Goal: Information Seeking & Learning: Understand process/instructions

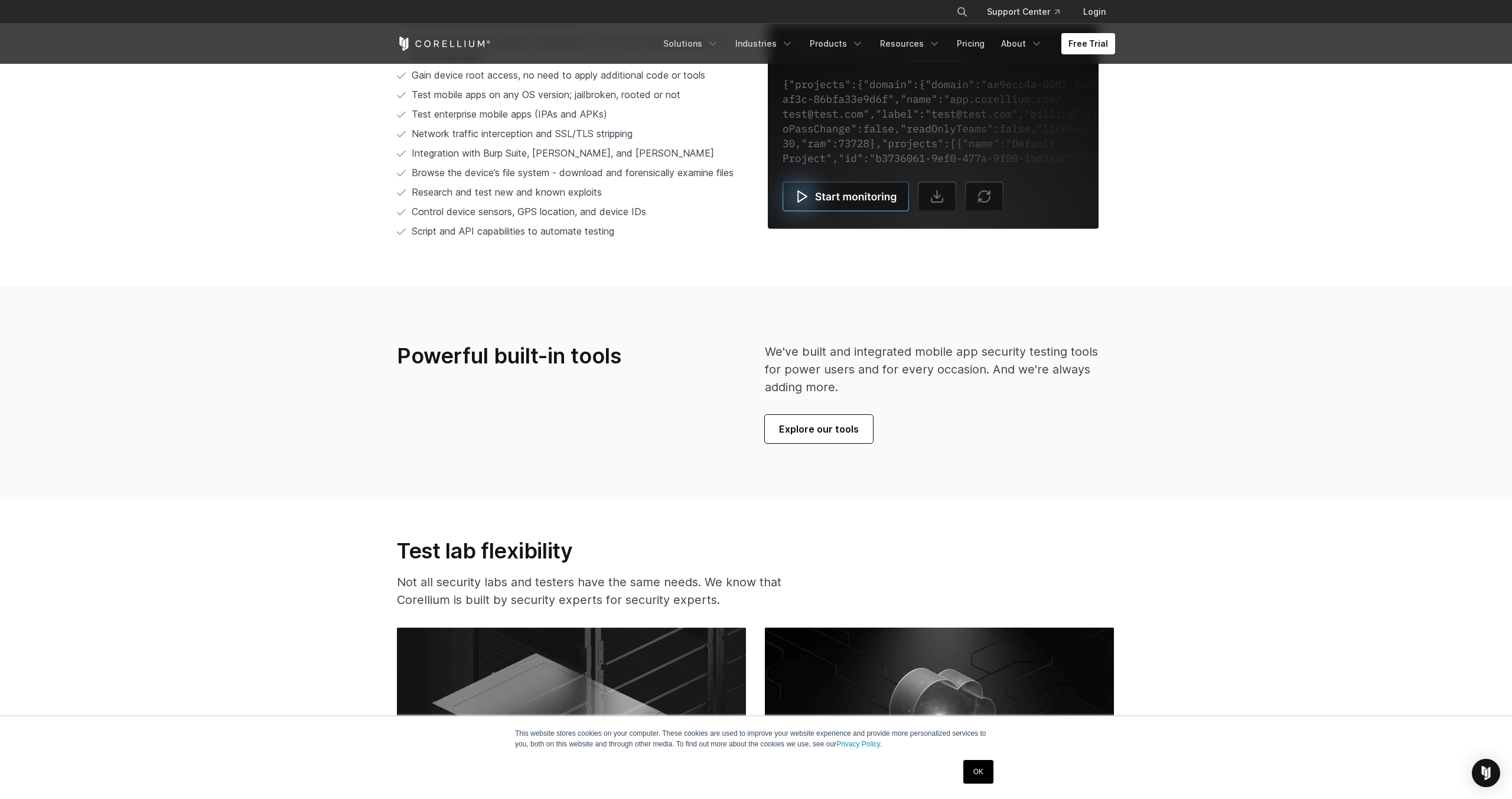
scroll to position [3724, 0]
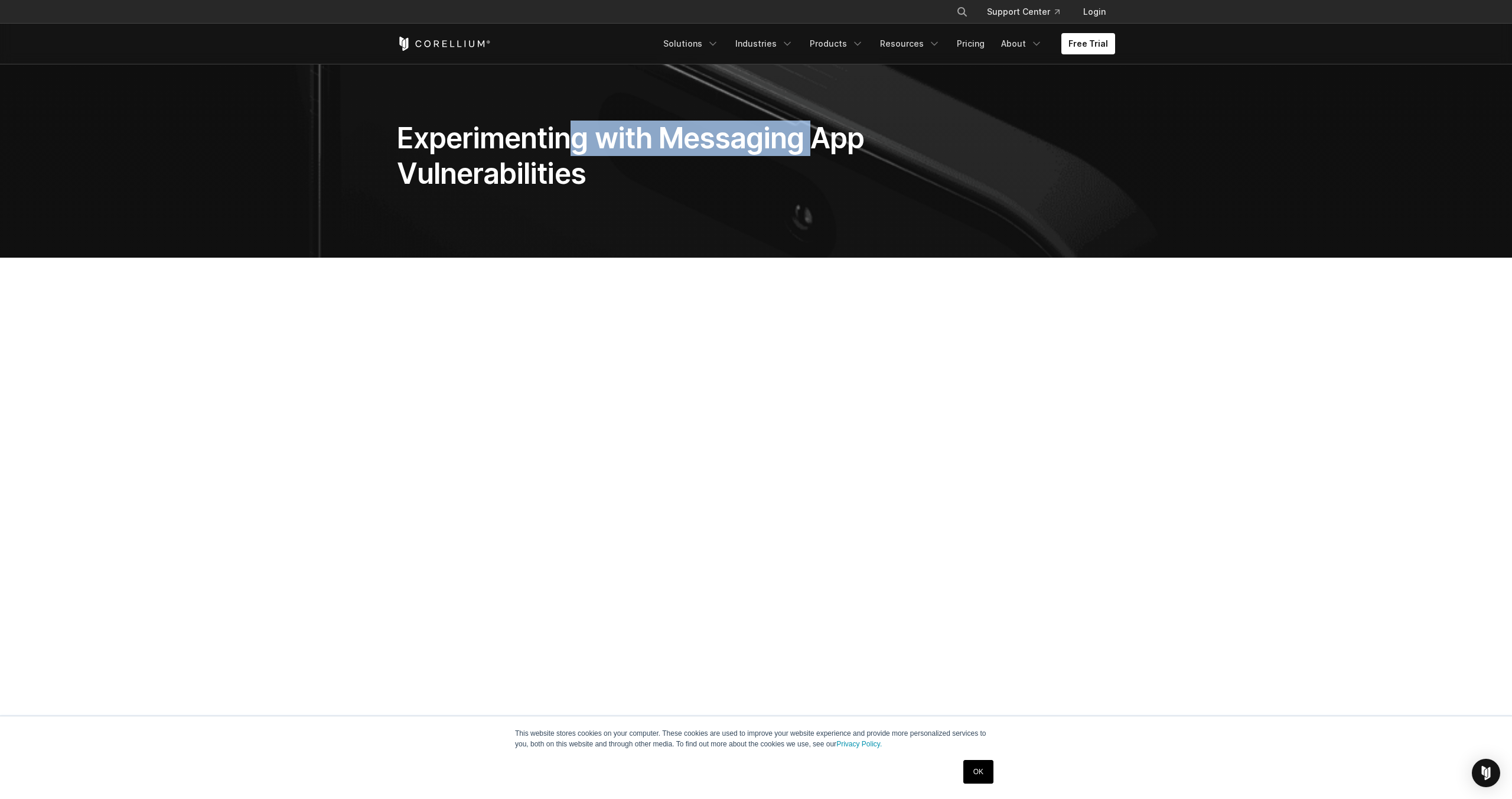
drag, startPoint x: 598, startPoint y: 147, endPoint x: 815, endPoint y: 142, distance: 217.1
click at [815, 142] on h1 "Experimenting with Messaging App Vulnerabilities" at bounding box center [632, 156] width 471 height 71
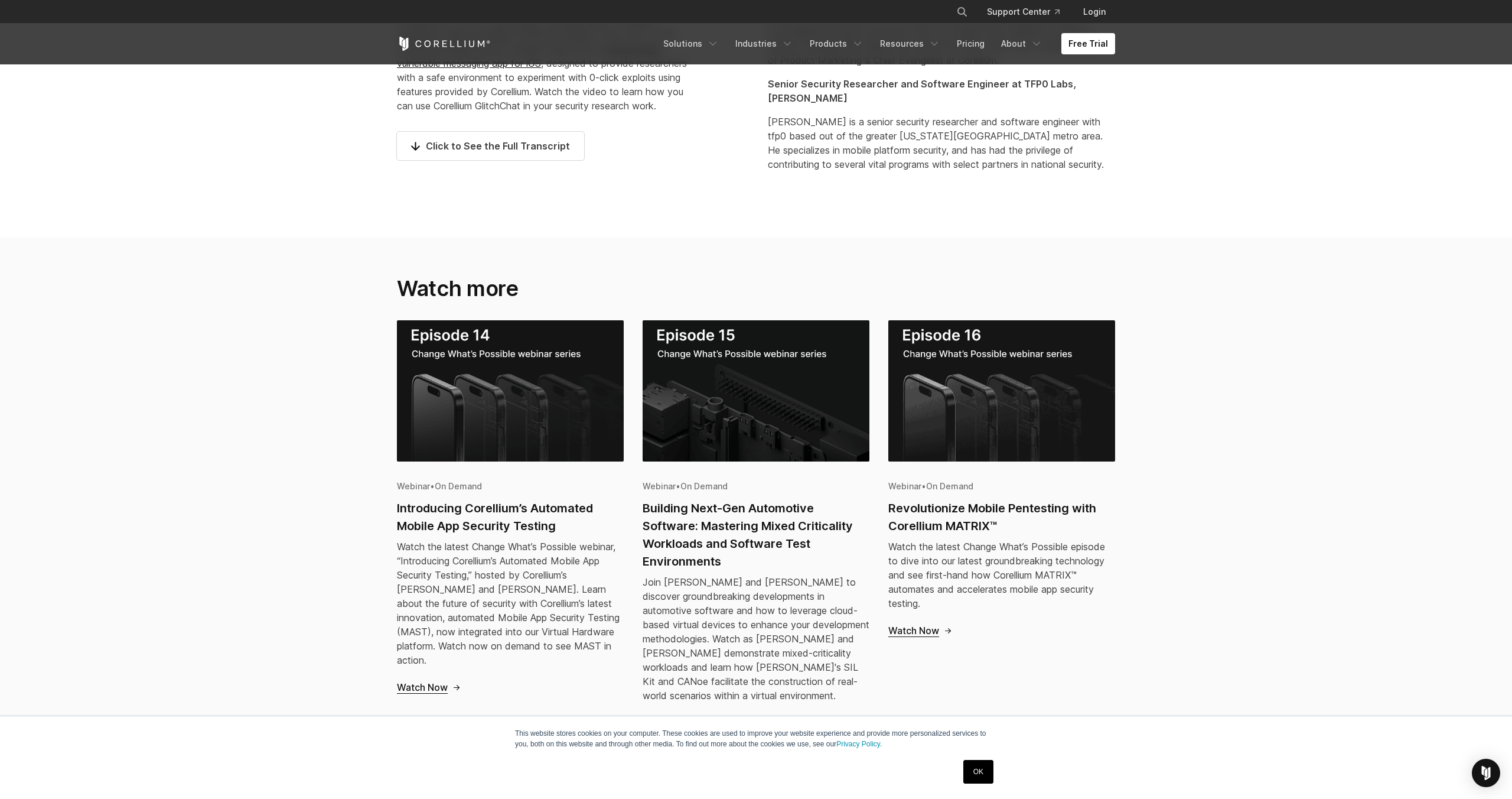
scroll to position [828, 0]
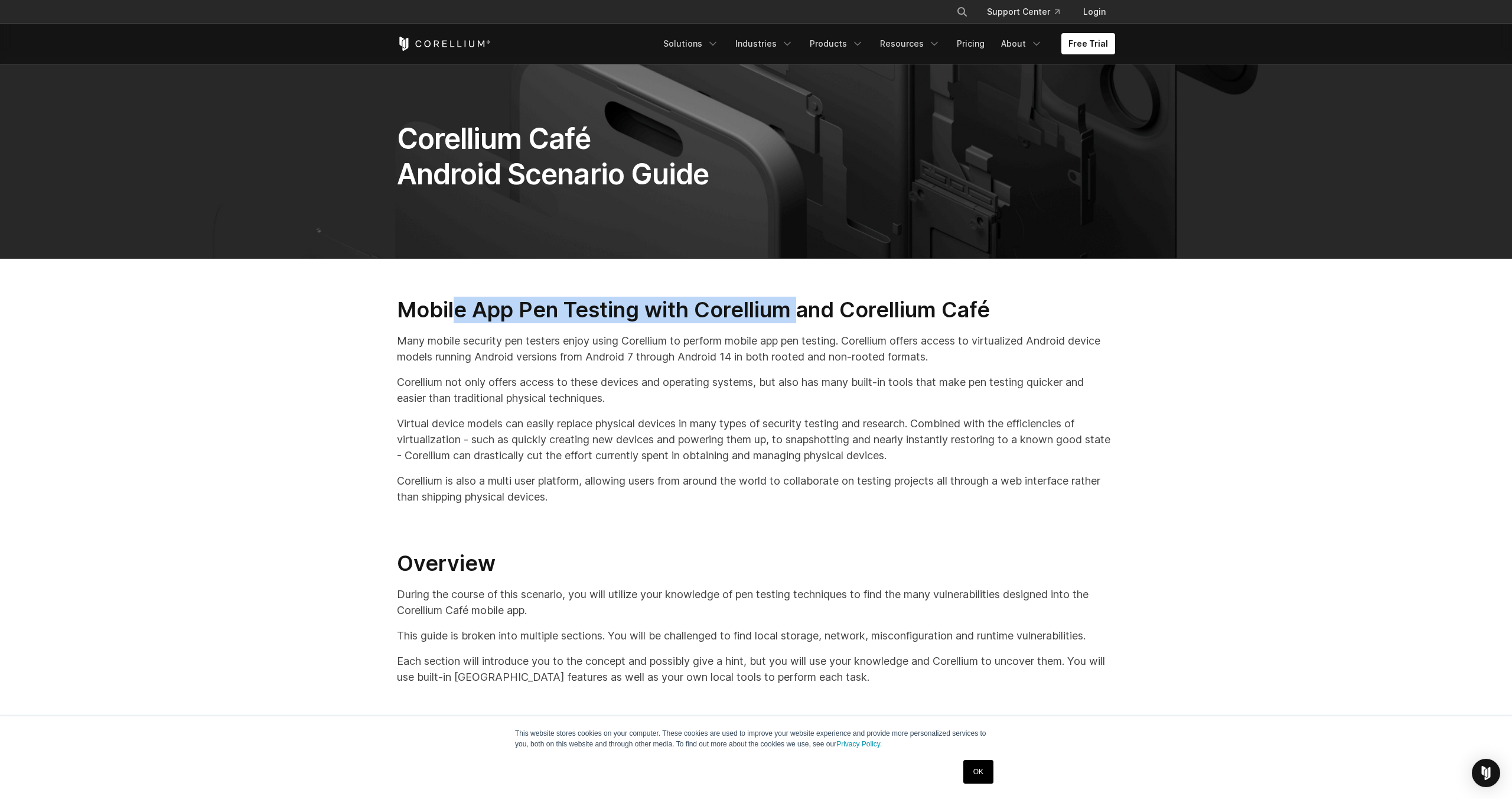
drag, startPoint x: 466, startPoint y: 308, endPoint x: 795, endPoint y: 301, distance: 329.1
click at [795, 301] on h2 "Mobile App Pen Testing with Corellium and Corellium Café" at bounding box center [756, 310] width 718 height 26
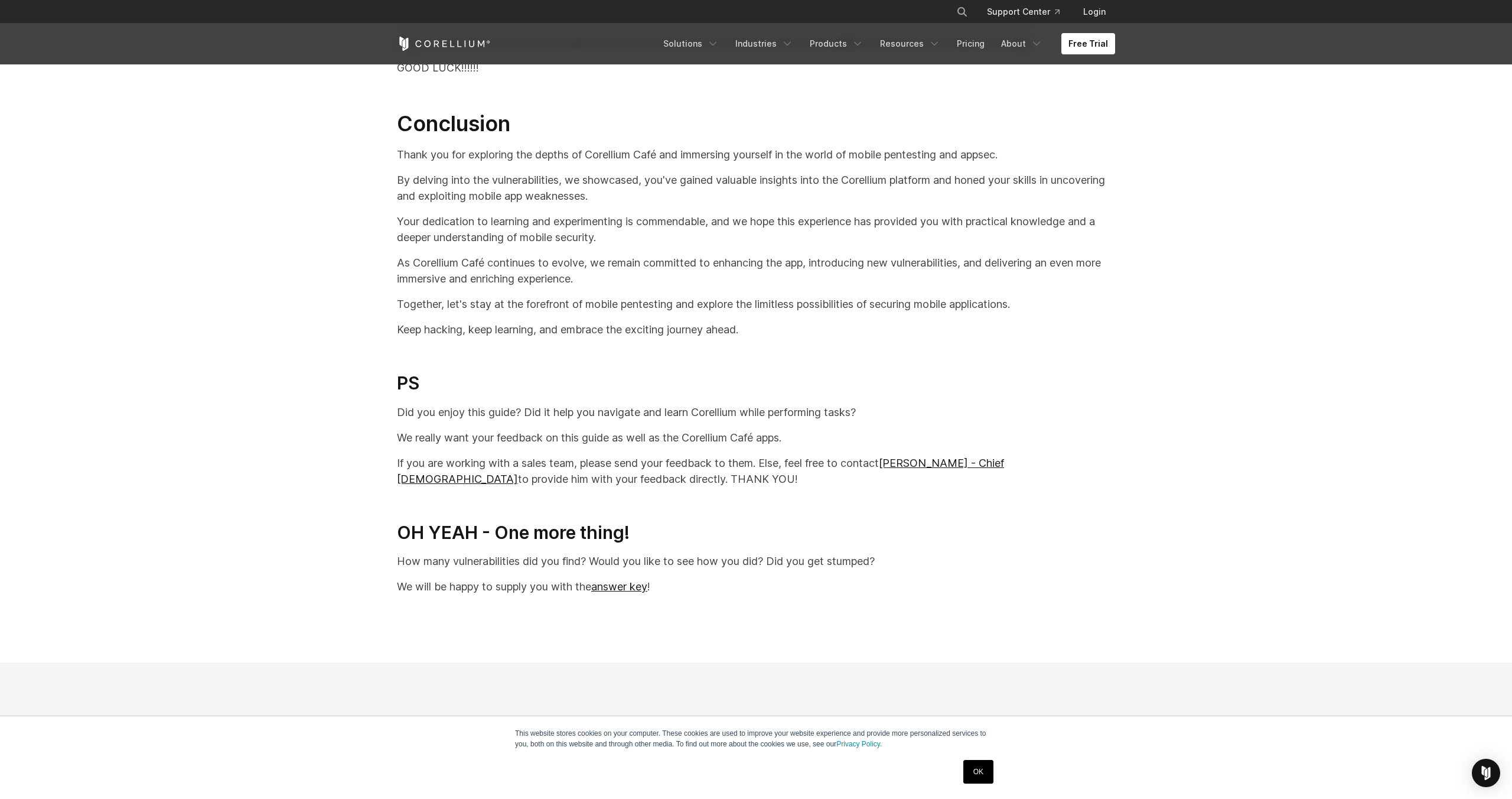
scroll to position [23474, 0]
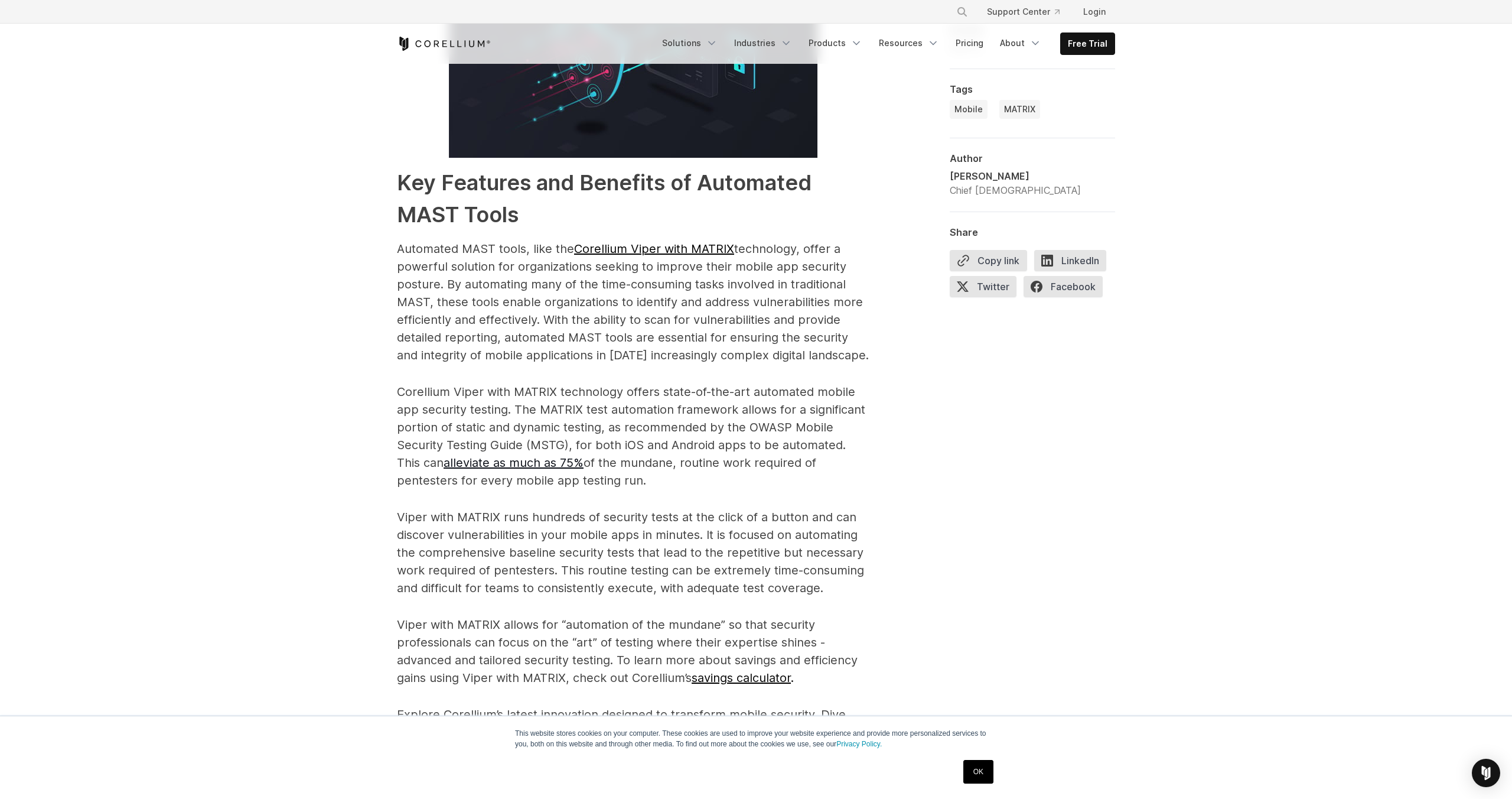
scroll to position [1884, 0]
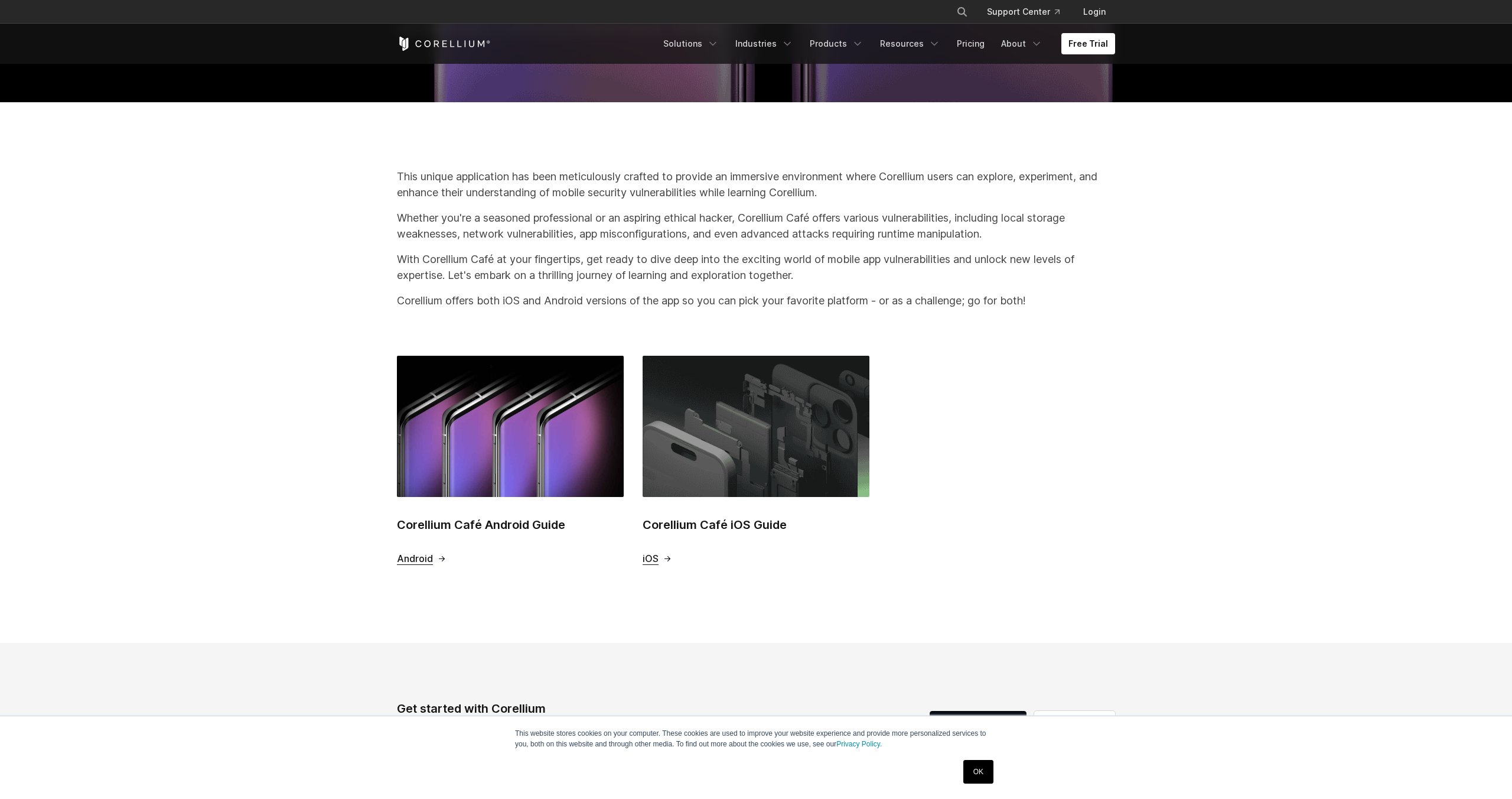
scroll to position [291, 0]
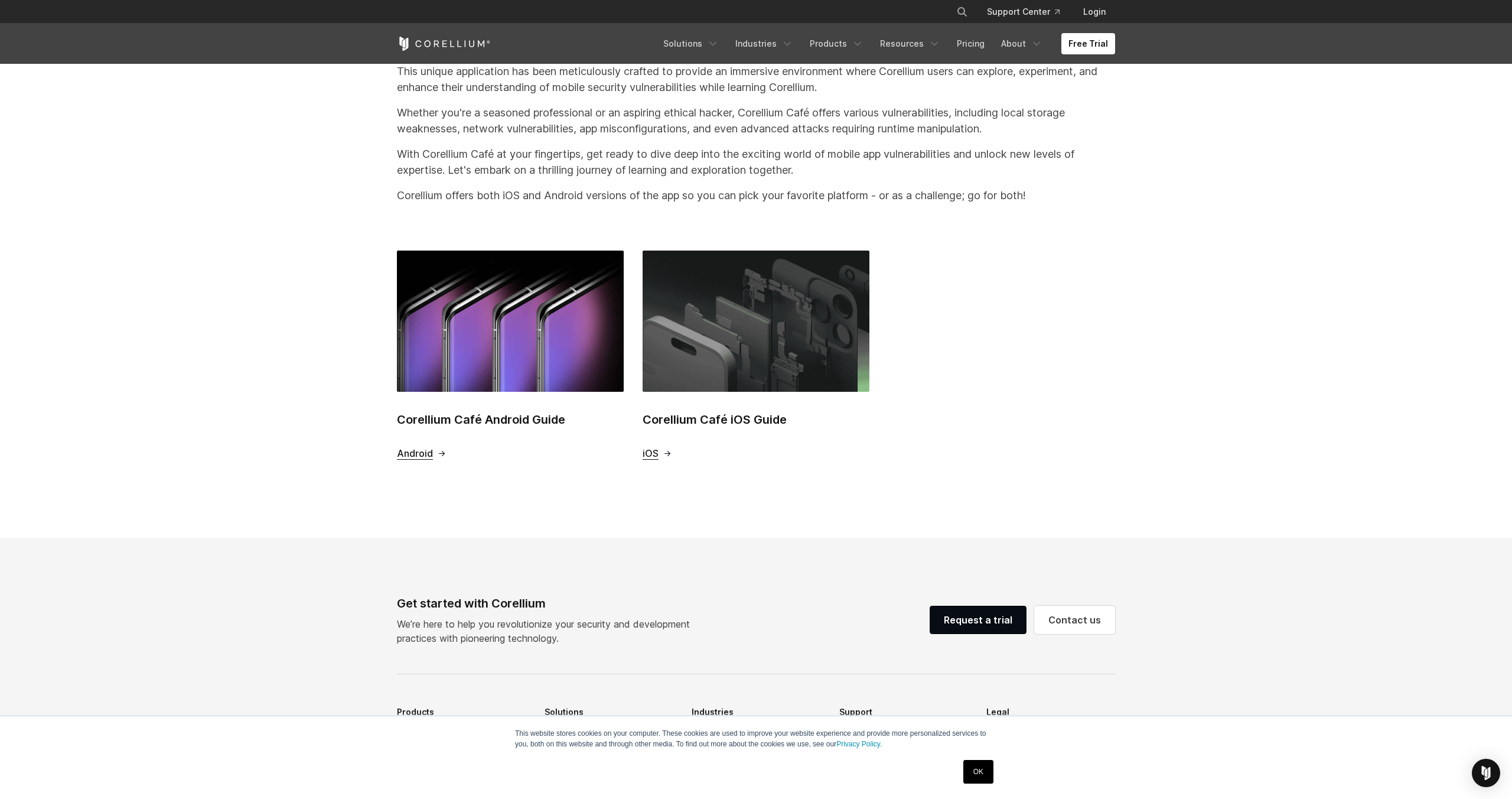
click at [424, 458] on span "Android" at bounding box center [415, 454] width 36 height 13
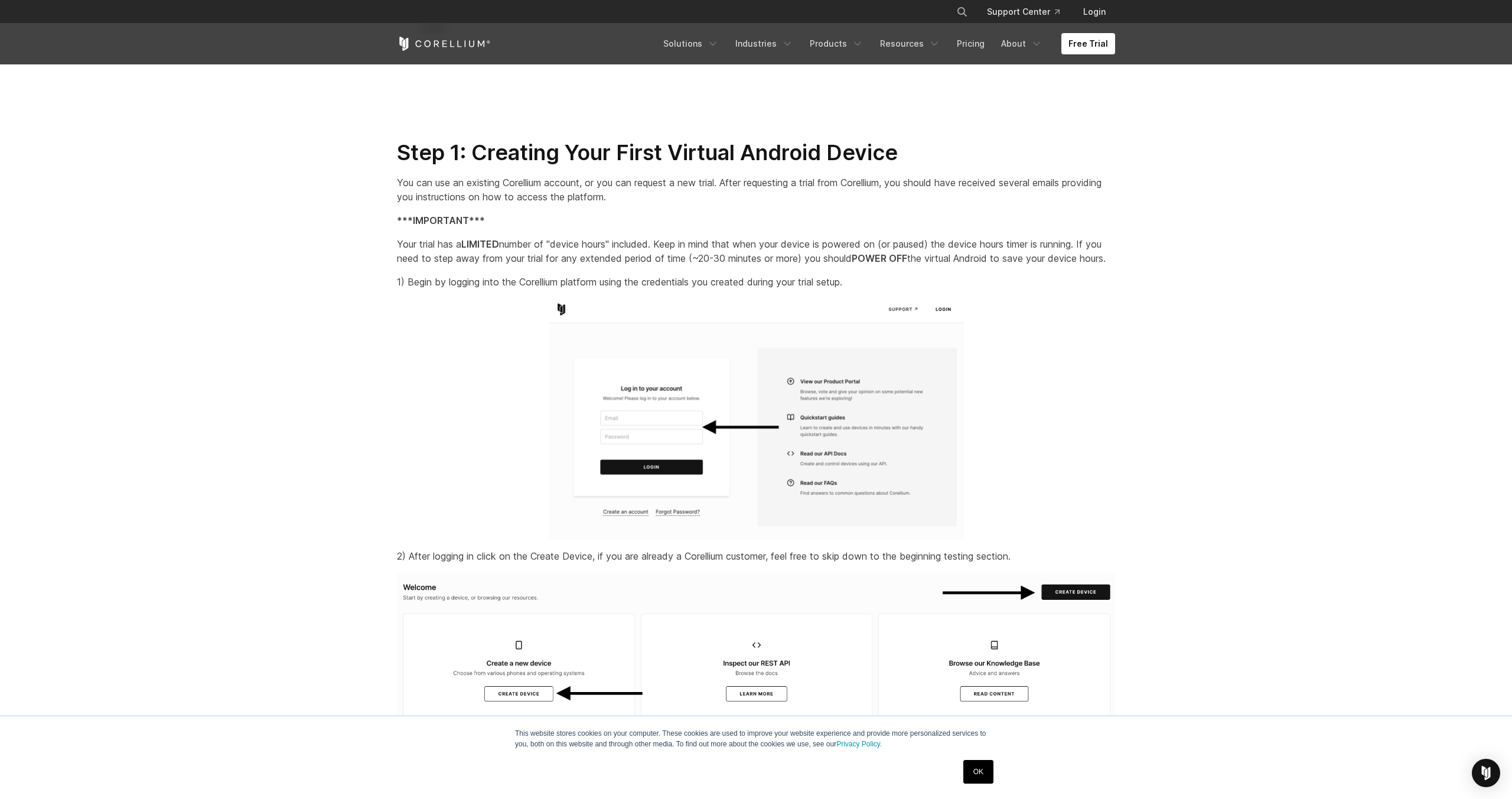
scroll to position [867, 0]
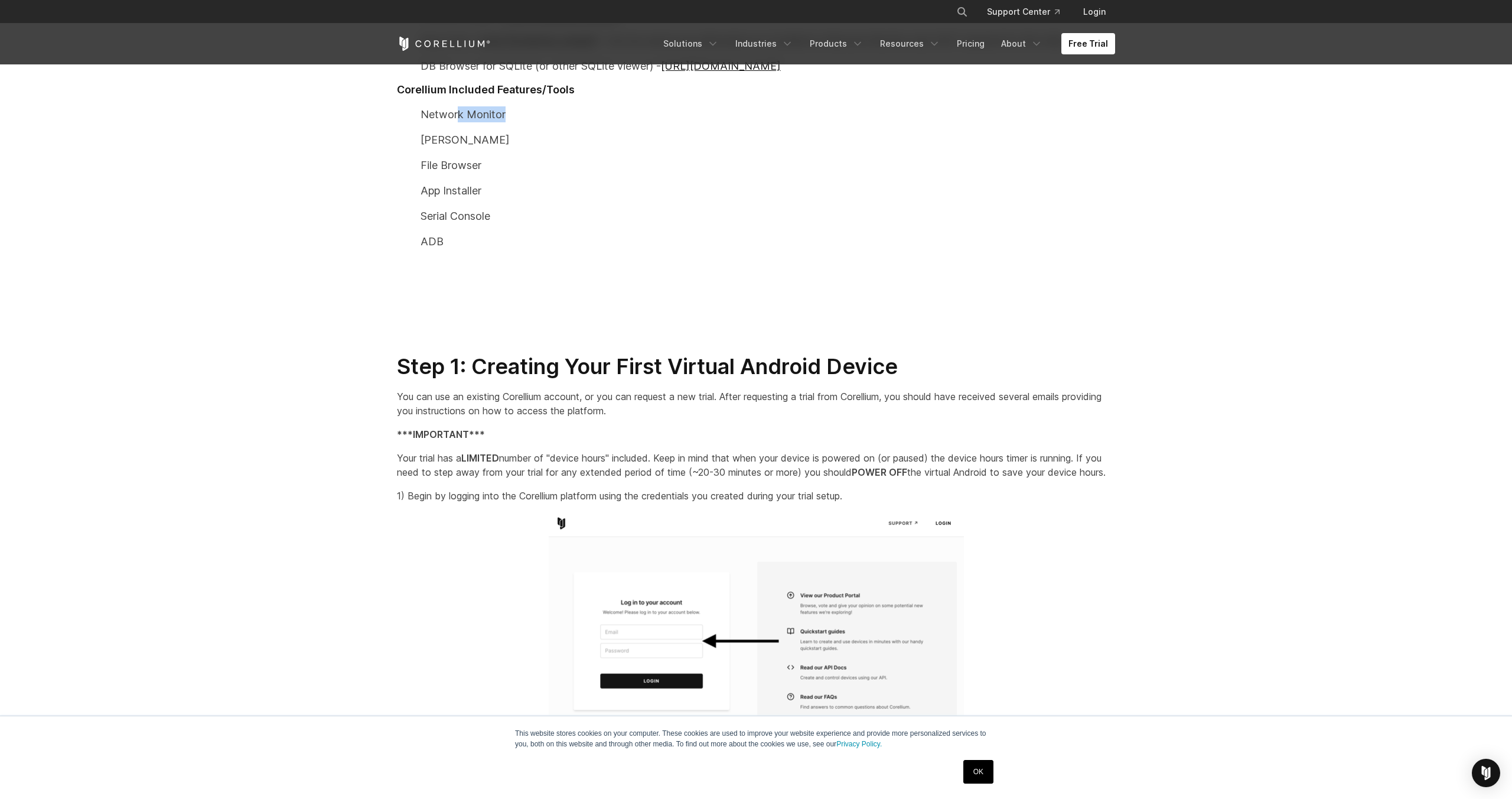
drag, startPoint x: 457, startPoint y: 115, endPoint x: 570, endPoint y: 116, distance: 113.0
click at [570, 116] on p "Network Monitor" at bounding box center [756, 114] width 718 height 16
click at [489, 170] on p "File Browser" at bounding box center [756, 165] width 718 height 16
drag, startPoint x: 448, startPoint y: 141, endPoint x: 526, endPoint y: 143, distance: 78.0
click at [526, 143] on p "[PERSON_NAME]" at bounding box center [756, 139] width 718 height 16
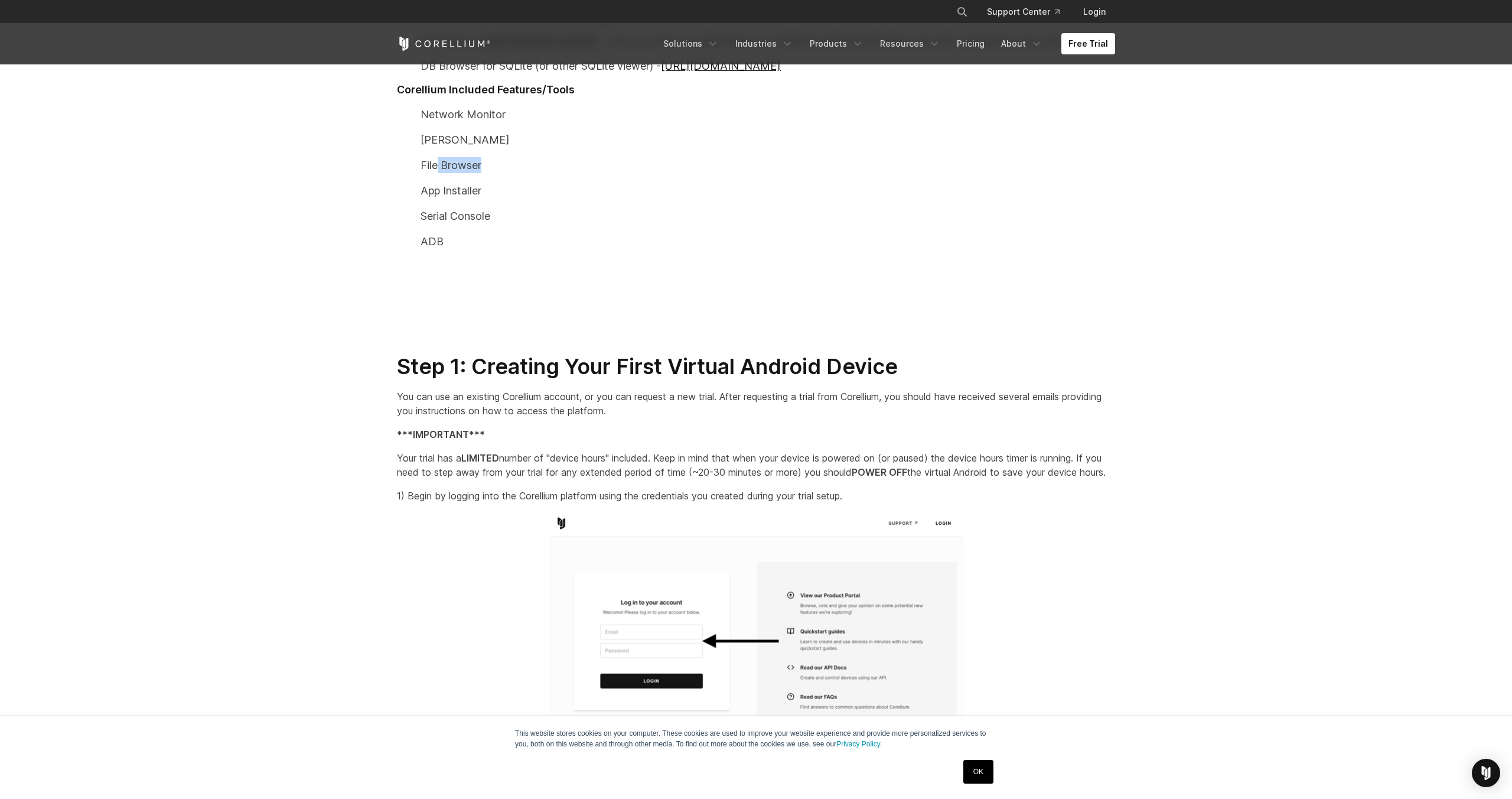
drag, startPoint x: 439, startPoint y: 169, endPoint x: 570, endPoint y: 175, distance: 131.1
click at [570, 165] on p "File Browser" at bounding box center [756, 165] width 718 height 16
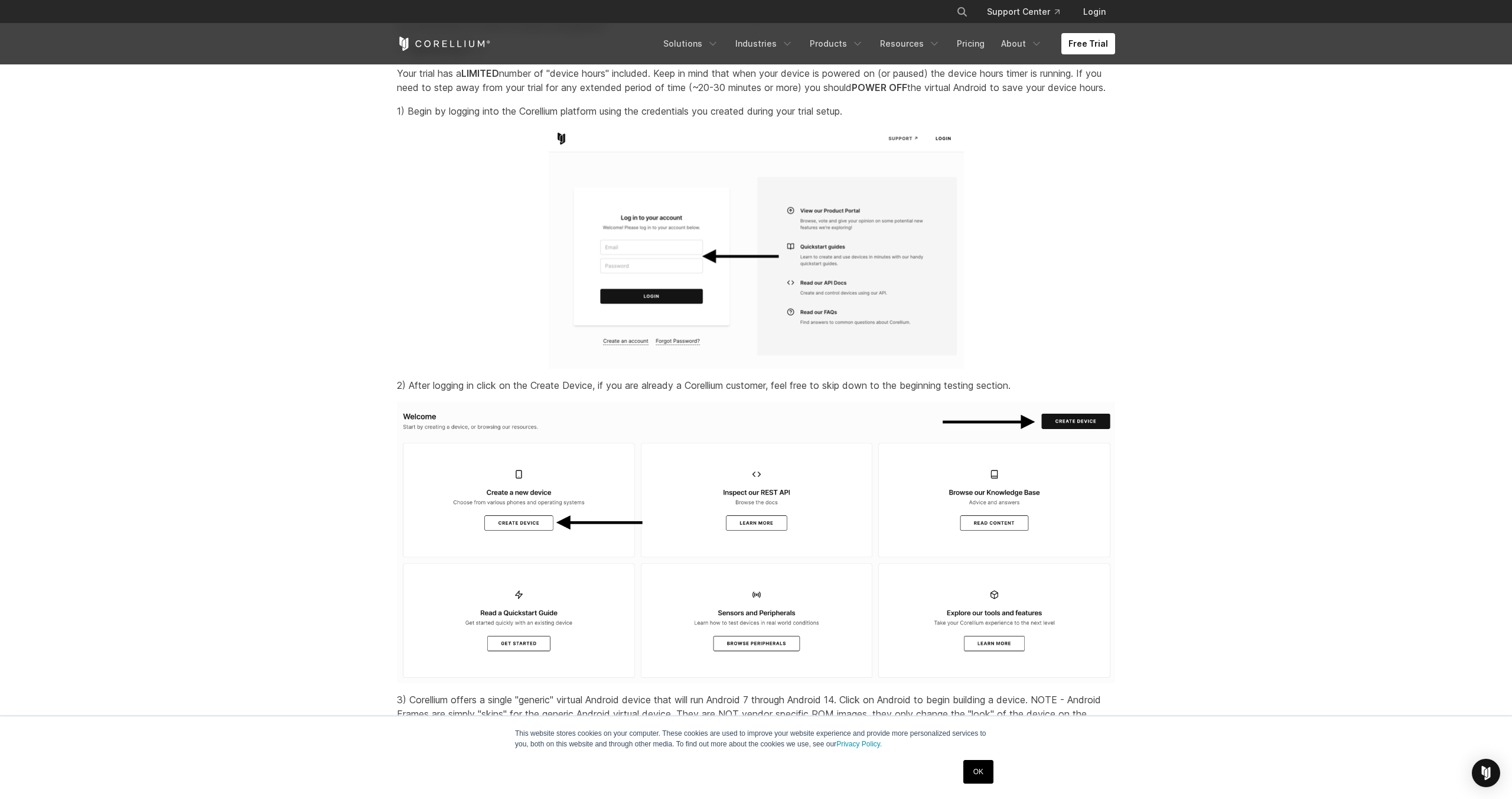
scroll to position [5669, 0]
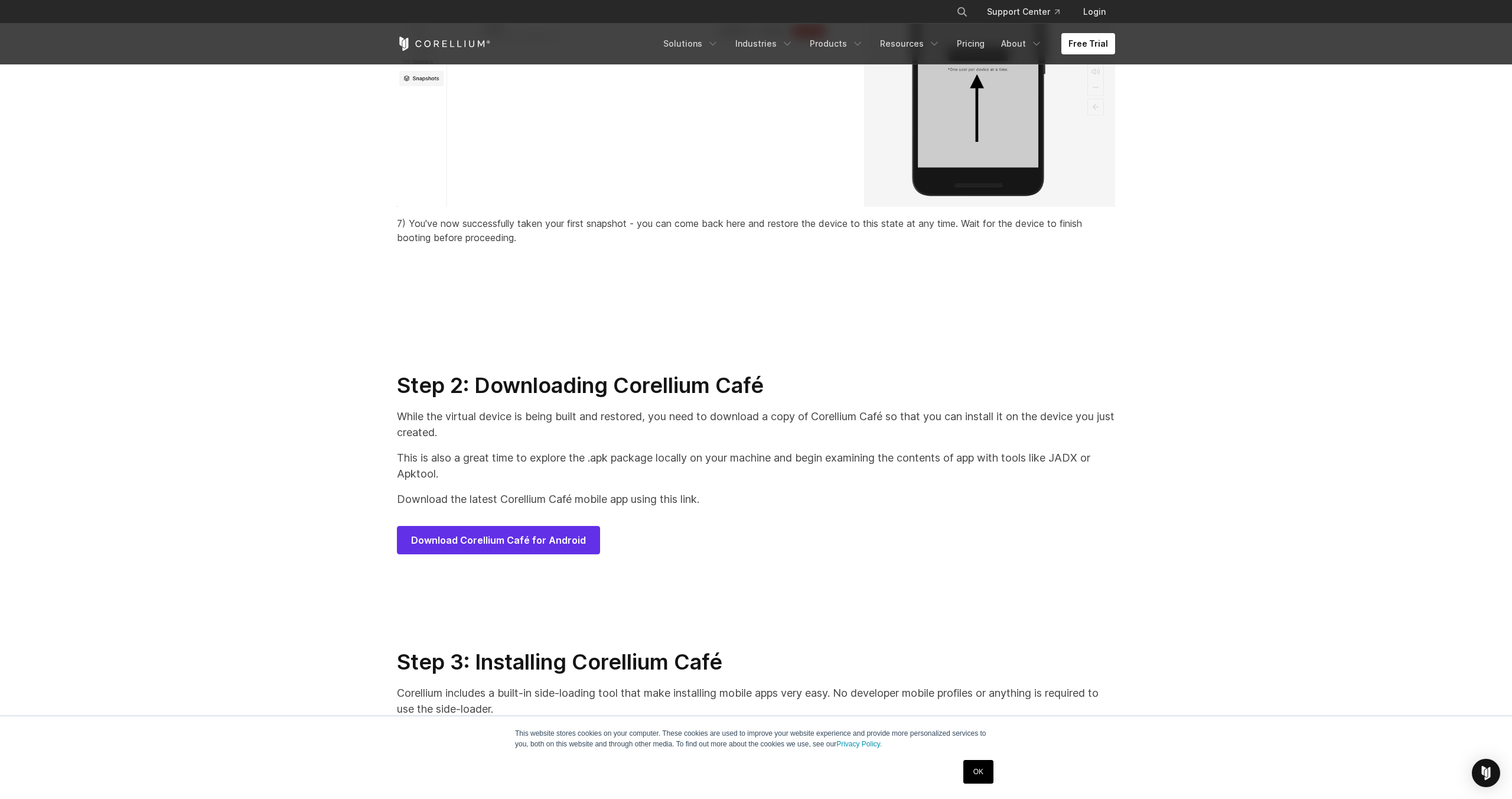
click at [829, 507] on p "Download the latest Corellium Café mobile app using this link." at bounding box center [756, 498] width 718 height 16
click at [567, 547] on span "Download Corellium Café for Android" at bounding box center [498, 540] width 175 height 14
drag, startPoint x: 546, startPoint y: 513, endPoint x: 767, endPoint y: 513, distance: 221.0
click at [767, 507] on p "Download the latest Corellium Café mobile app using this link." at bounding box center [756, 498] width 718 height 16
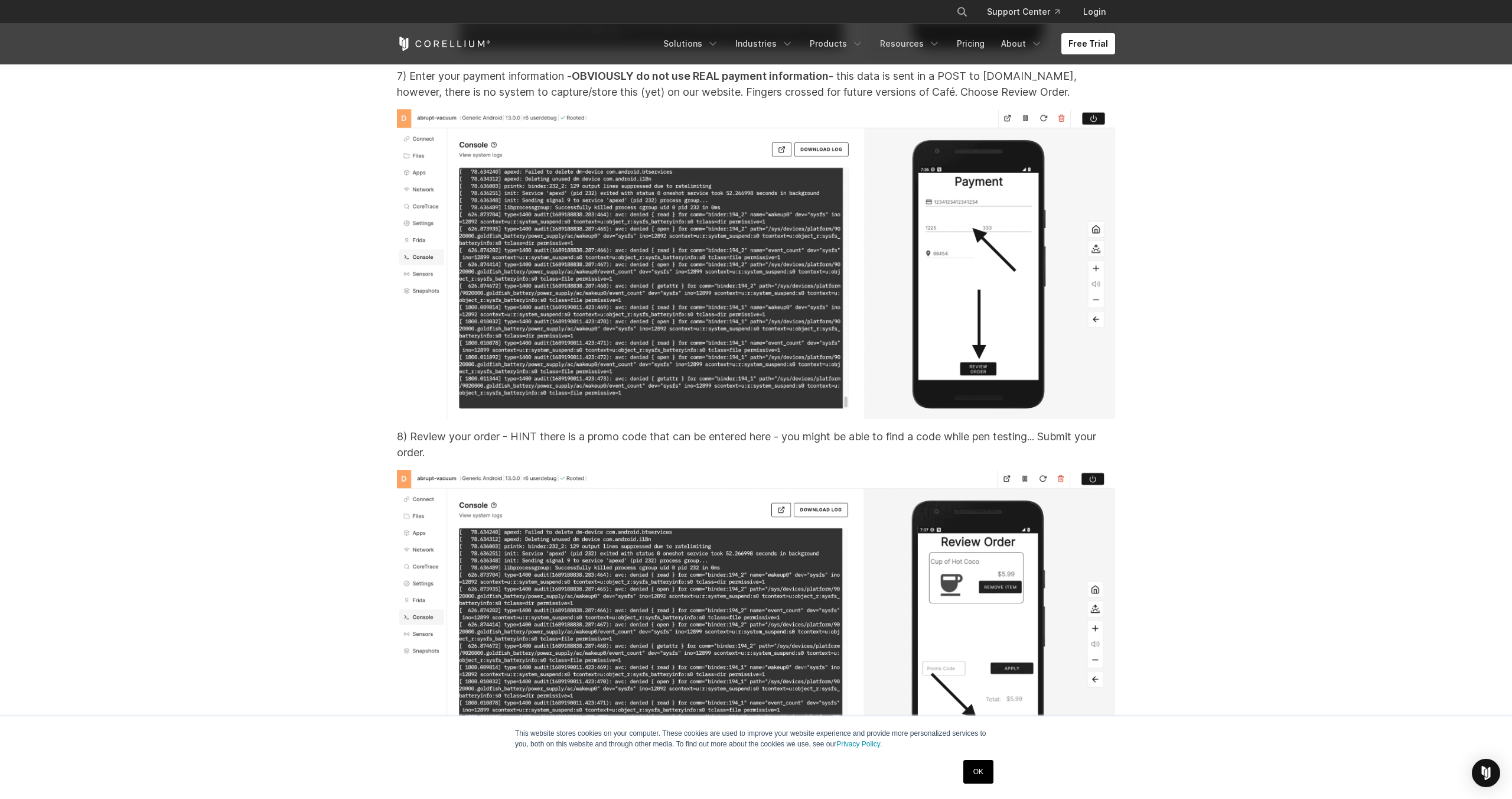
scroll to position [13869, 0]
drag, startPoint x: 580, startPoint y: 476, endPoint x: 795, endPoint y: 475, distance: 215.0
click at [795, 461] on p "8) Review your order - HINT there is a promo code that can be entered here - yo…" at bounding box center [756, 445] width 718 height 32
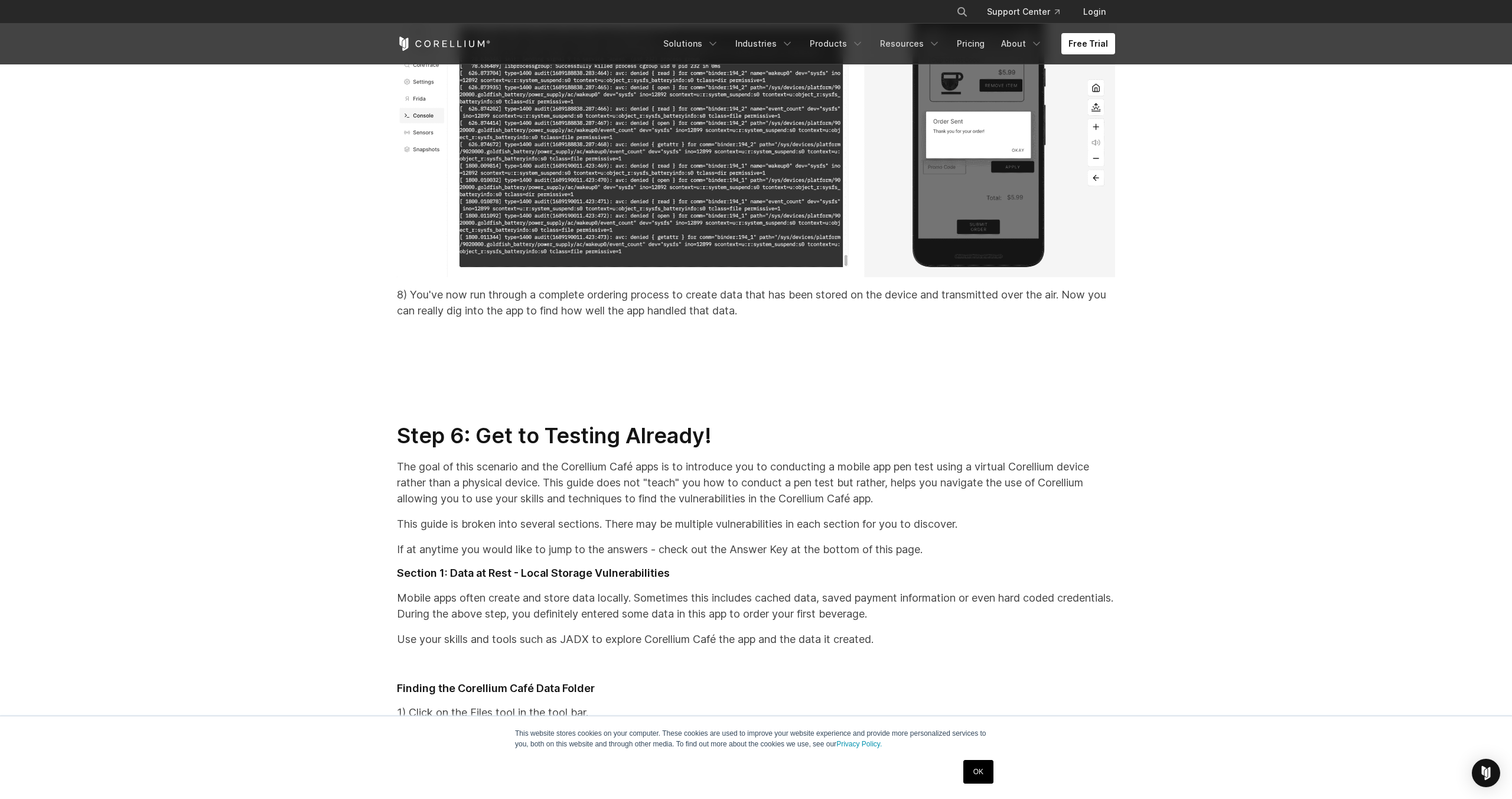
scroll to position [15153, 0]
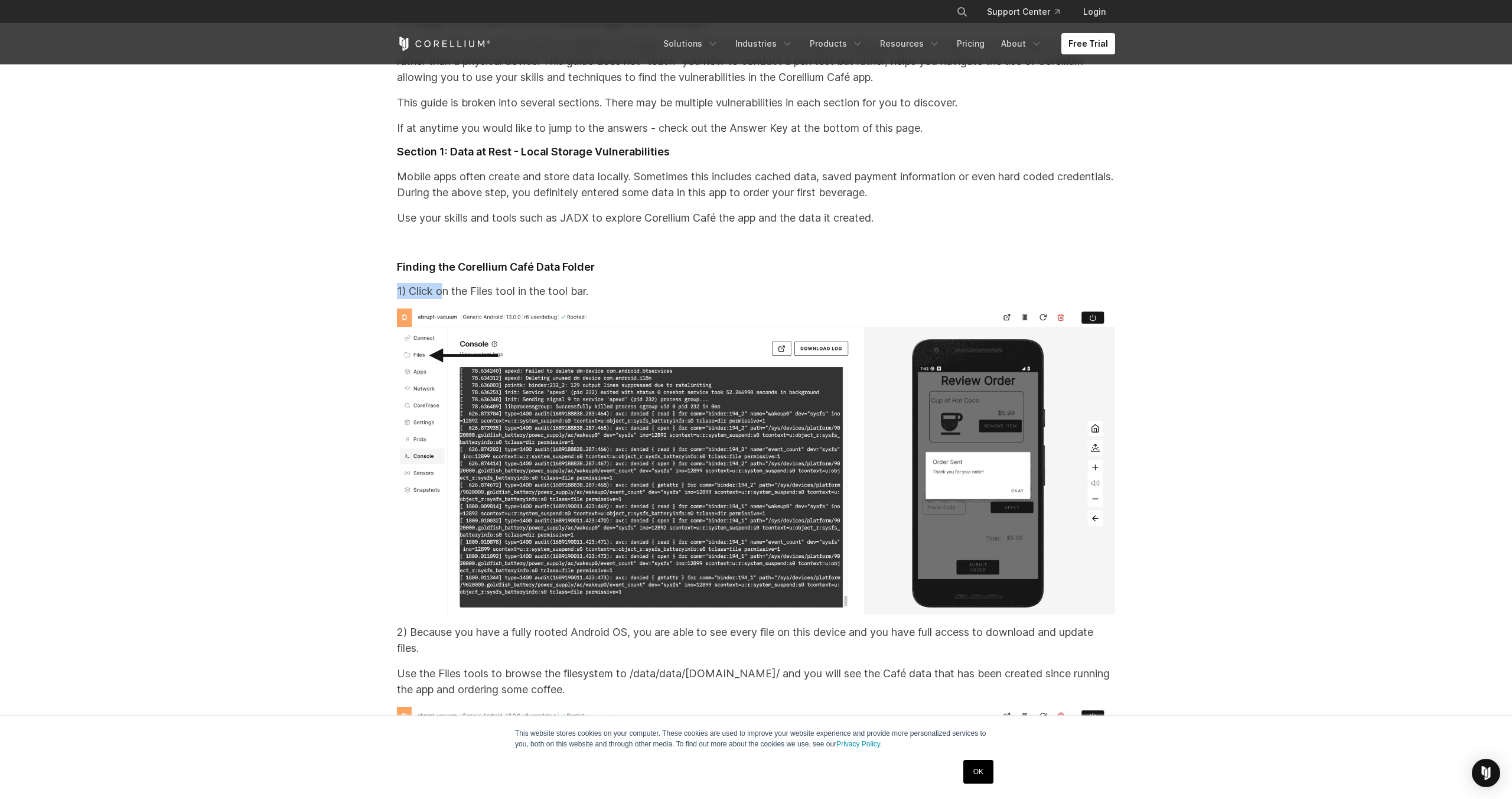
drag, startPoint x: 449, startPoint y: 324, endPoint x: 651, endPoint y: 309, distance: 202.6
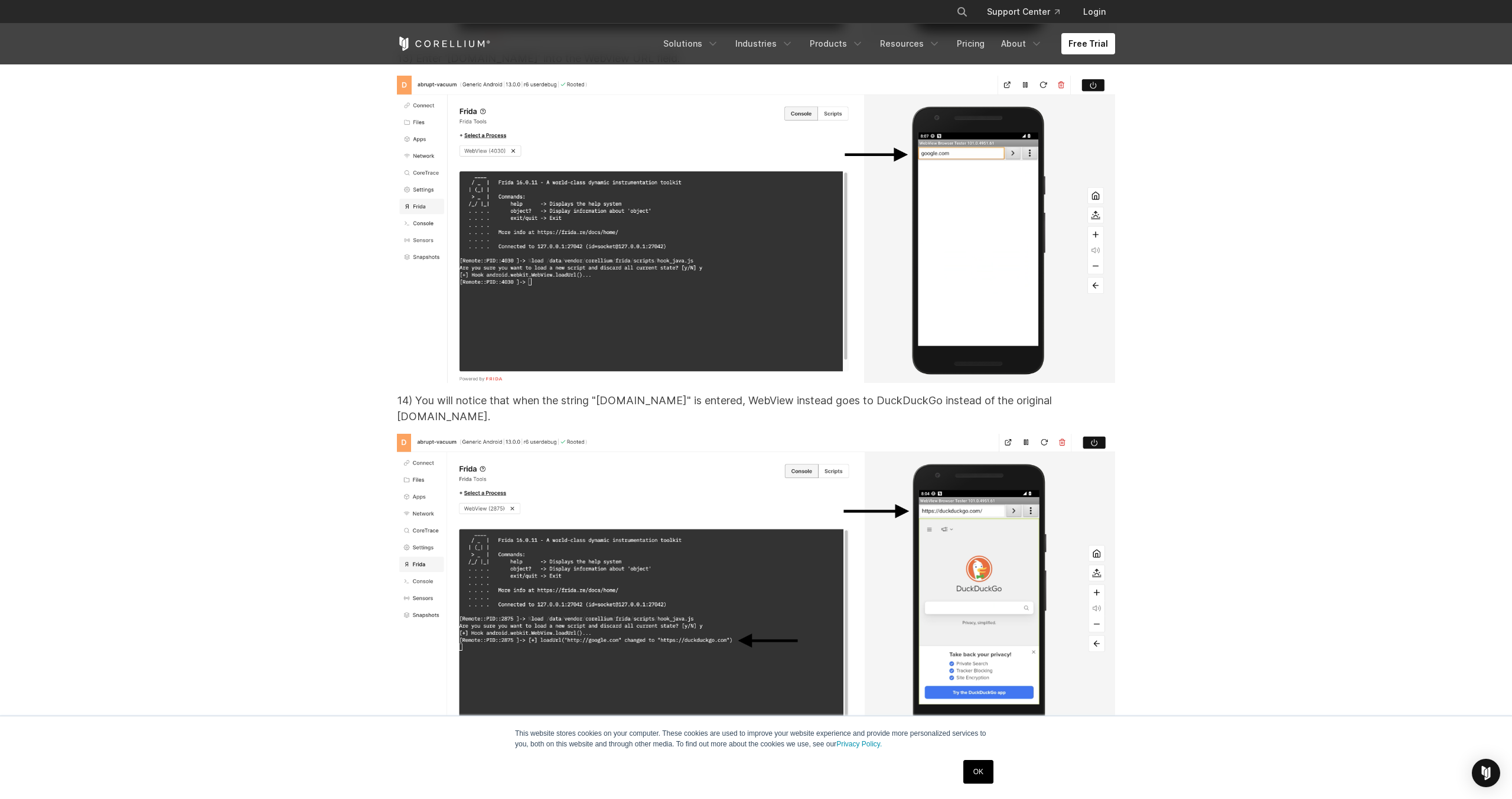
scroll to position [23450, 0]
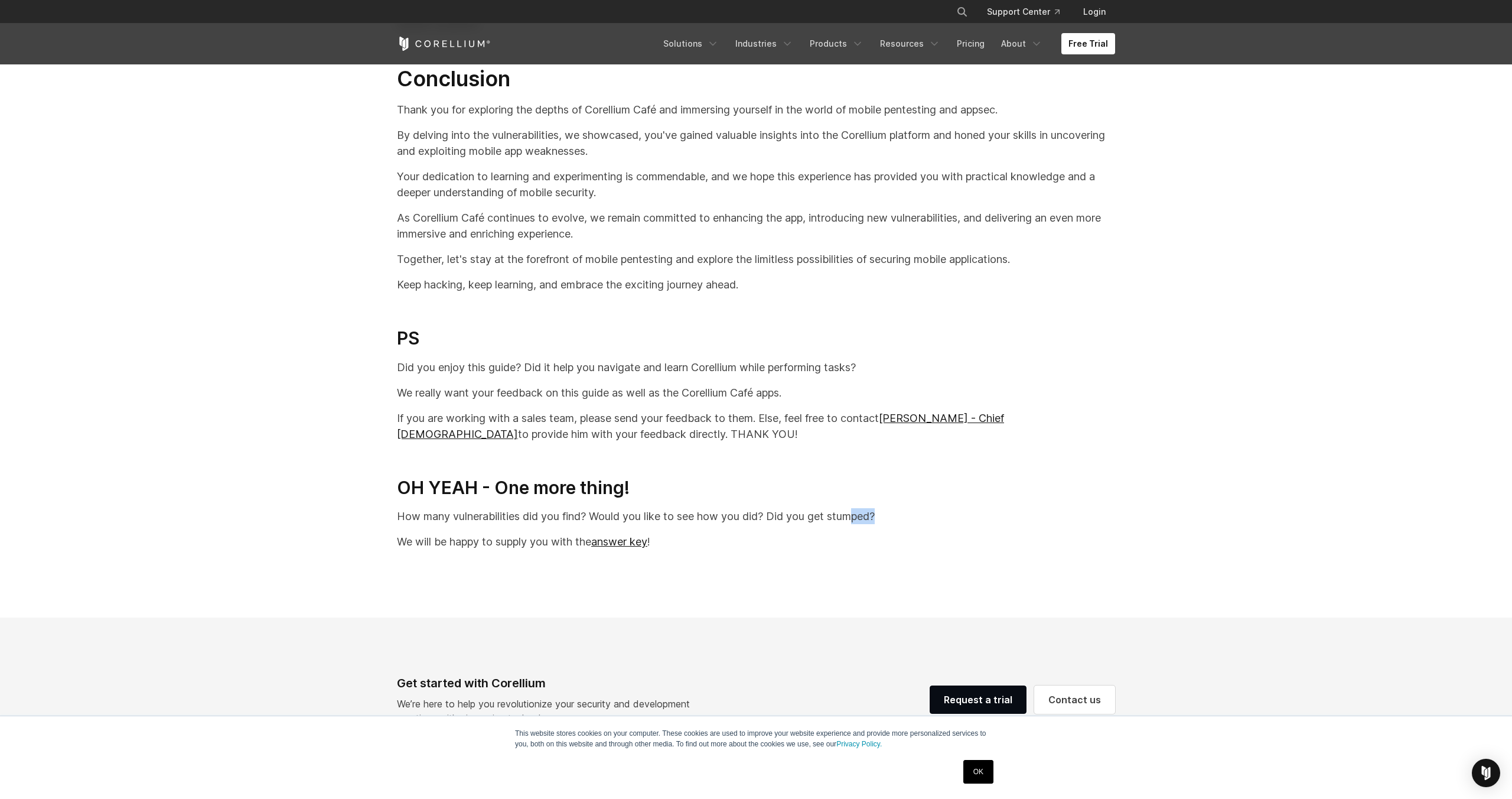
drag, startPoint x: 859, startPoint y: 547, endPoint x: 895, endPoint y: 546, distance: 36.0
click at [894, 524] on p "How many vulnerabilities did you find? Would you like to see how you did? Did y…" at bounding box center [756, 516] width 718 height 16
click at [877, 550] on p "We will be happy to supply you with the answer key !" at bounding box center [756, 541] width 718 height 16
drag, startPoint x: 427, startPoint y: 574, endPoint x: 506, endPoint y: 574, distance: 79.0
click at [506, 550] on p "We will be happy to supply you with the answer key !" at bounding box center [756, 541] width 718 height 16
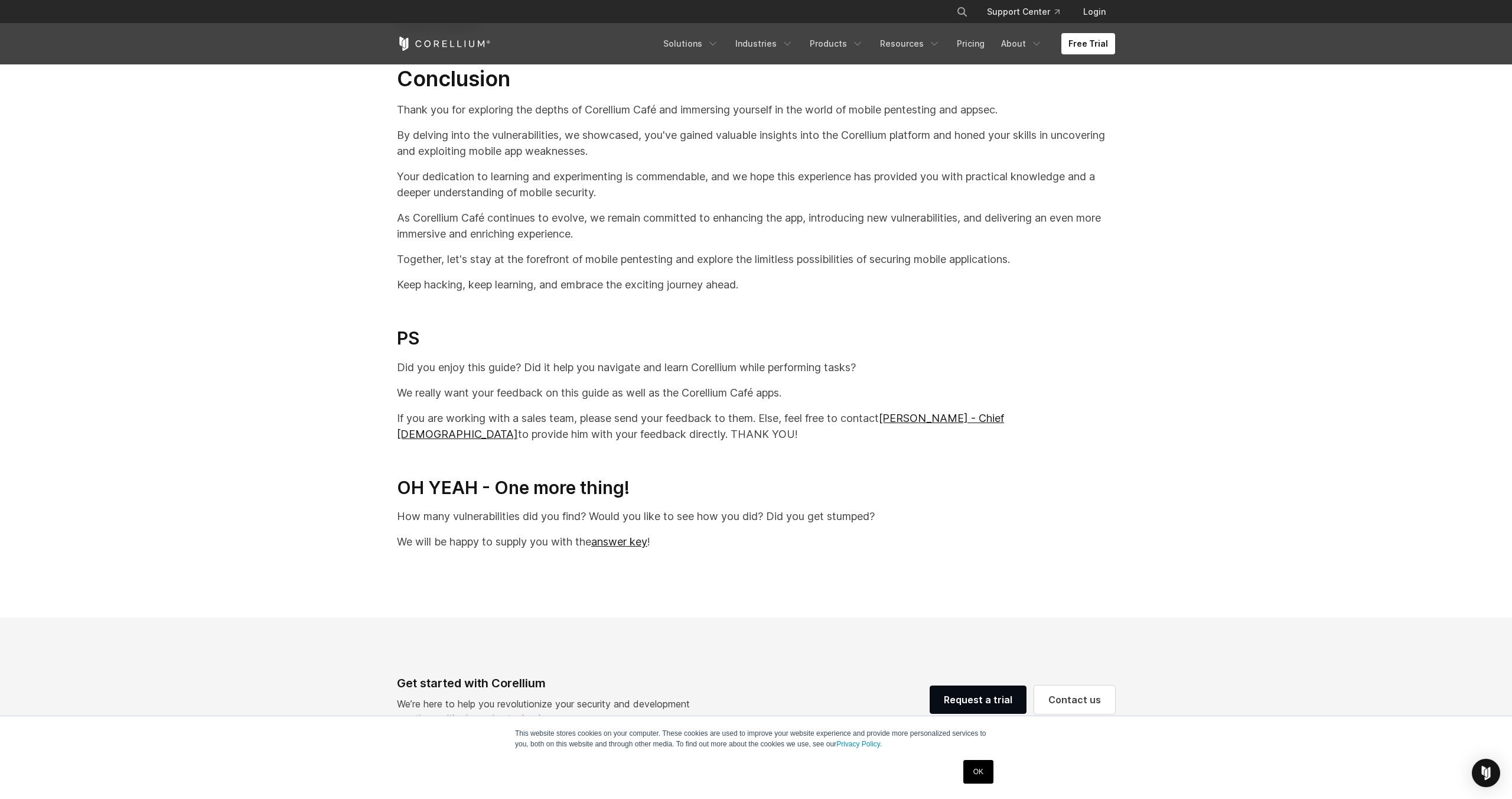
click at [526, 603] on section "Continue your Testing At this point, we have given you some hints as well as sh…" at bounding box center [756, 252] width 1512 height 726
click at [643, 548] on link "answer key" at bounding box center [620, 542] width 56 height 13
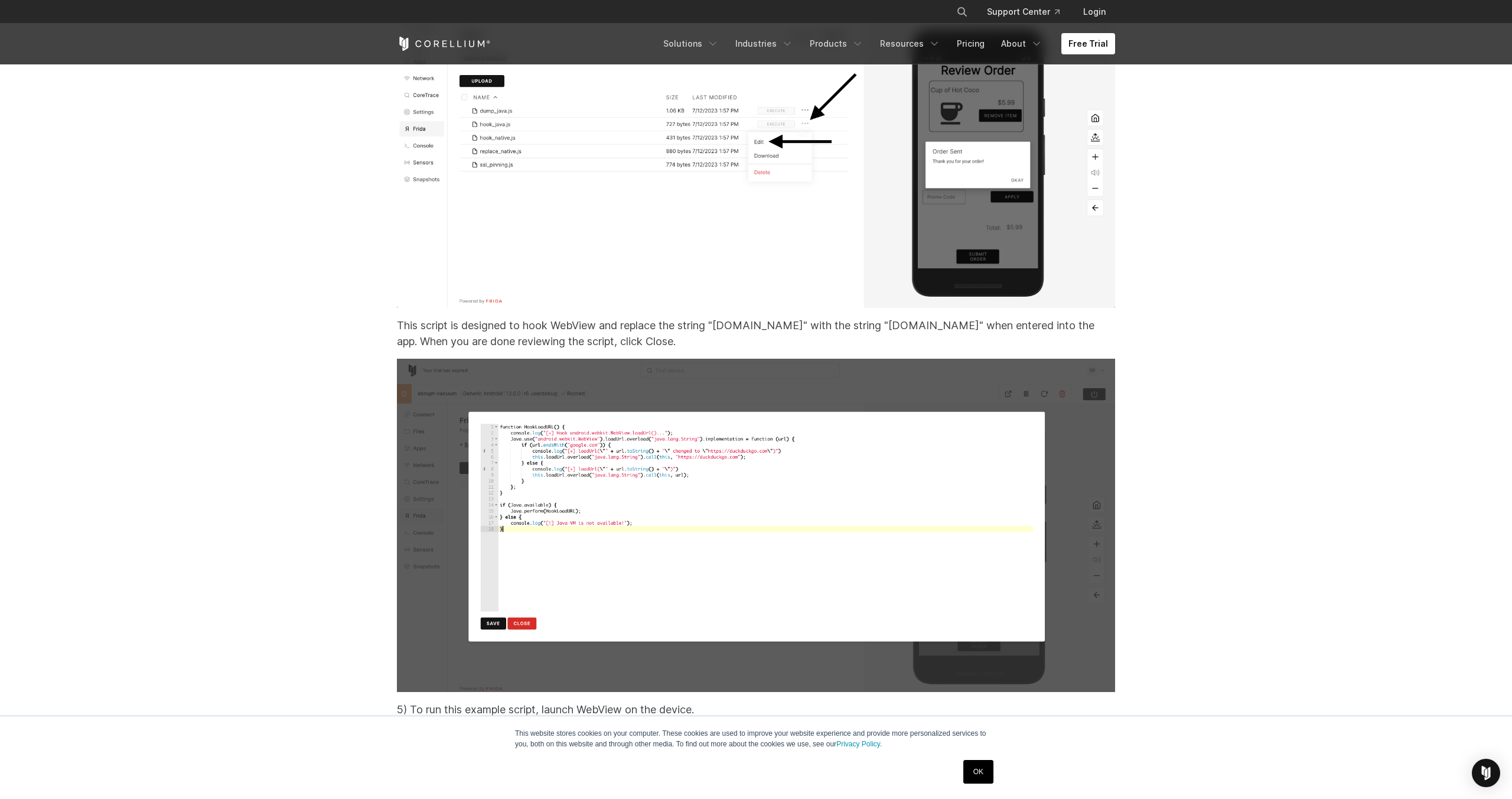
scroll to position [18693, 0]
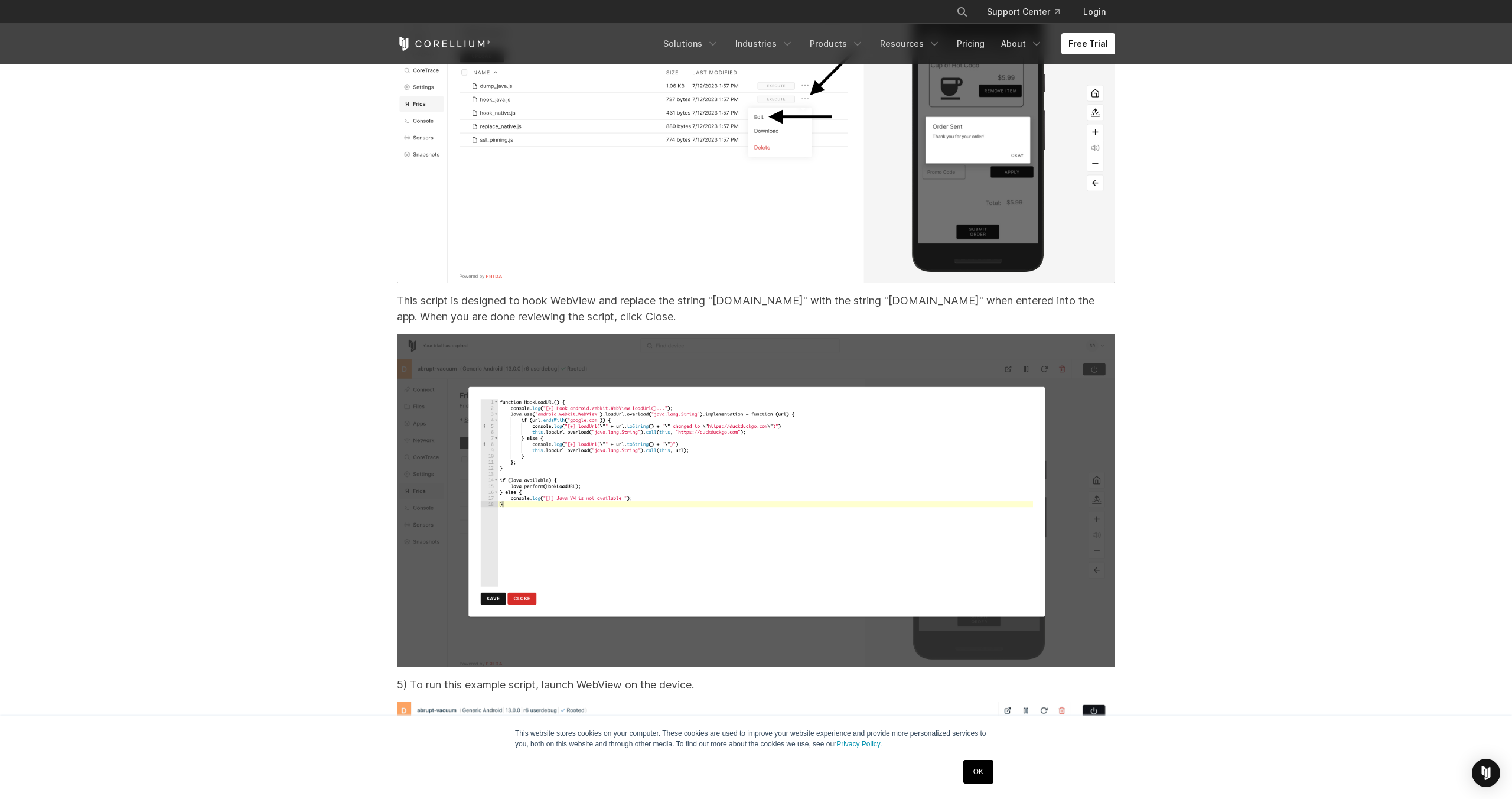
drag, startPoint x: 712, startPoint y: 176, endPoint x: 789, endPoint y: 185, distance: 77.5
drag, startPoint x: 740, startPoint y: 185, endPoint x: 796, endPoint y: 202, distance: 58.5
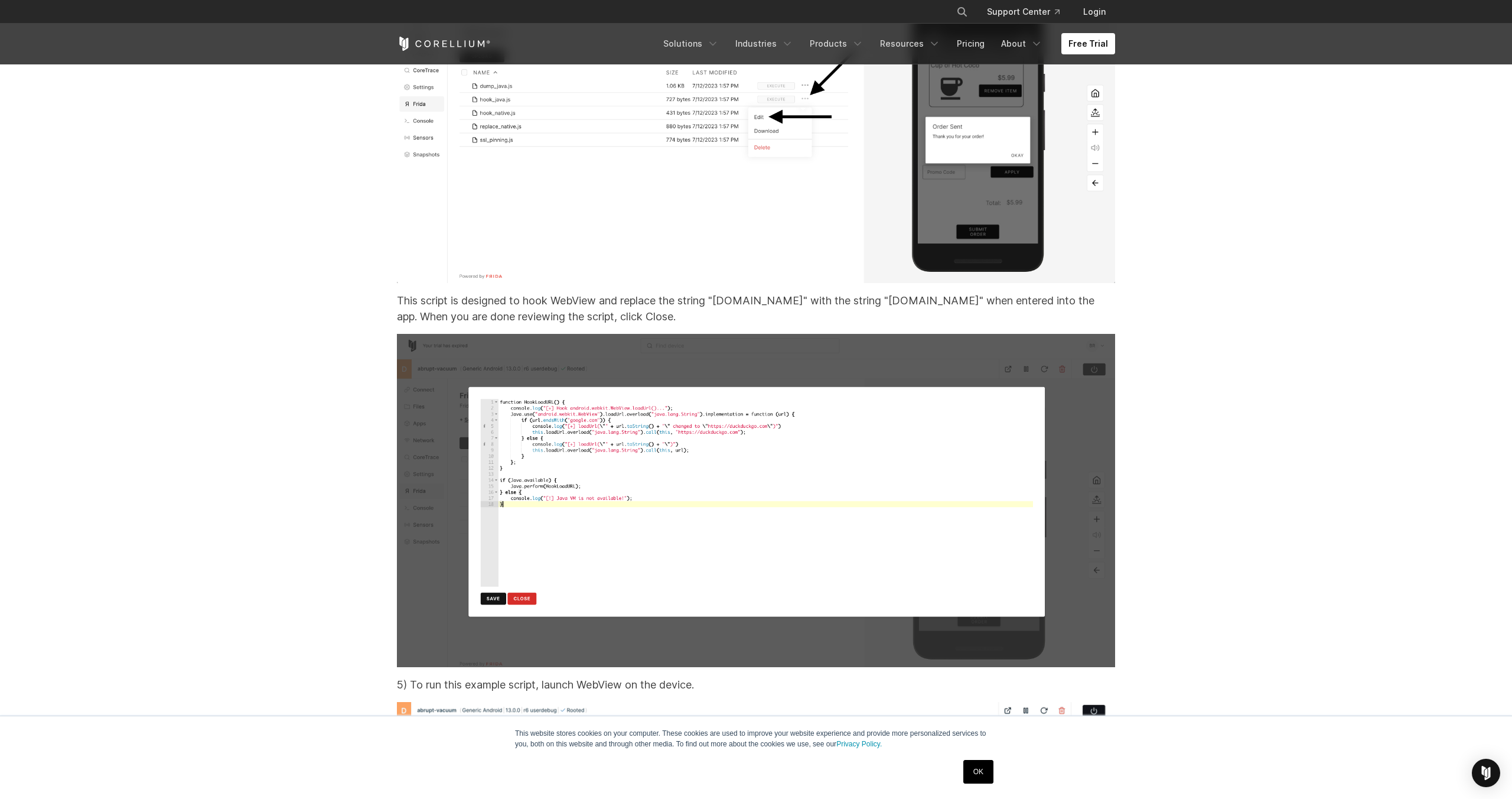
drag, startPoint x: 784, startPoint y: 187, endPoint x: 794, endPoint y: 204, distance: 19.7
drag, startPoint x: 397, startPoint y: 207, endPoint x: 593, endPoint y: 235, distance: 198.0
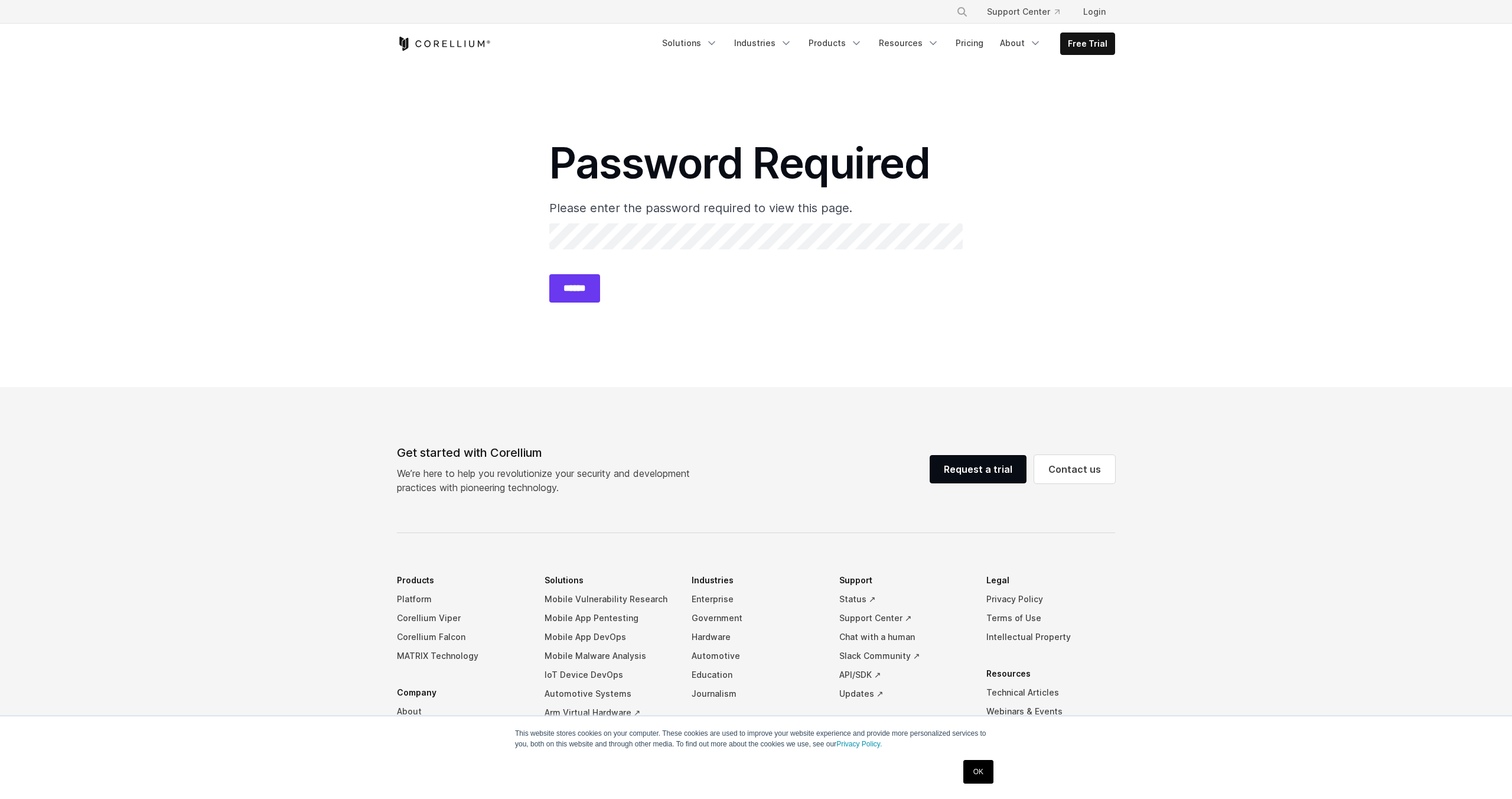
click at [630, 222] on div "Password Required Please enter the password required to view this page. Passwor…" at bounding box center [756, 225] width 414 height 235
drag, startPoint x: 646, startPoint y: 205, endPoint x: 790, endPoint y: 215, distance: 144.3
click at [790, 215] on p "Please enter the password required to view this page." at bounding box center [756, 208] width 414 height 18
click at [549, 274] on input "******" at bounding box center [575, 288] width 51 height 28
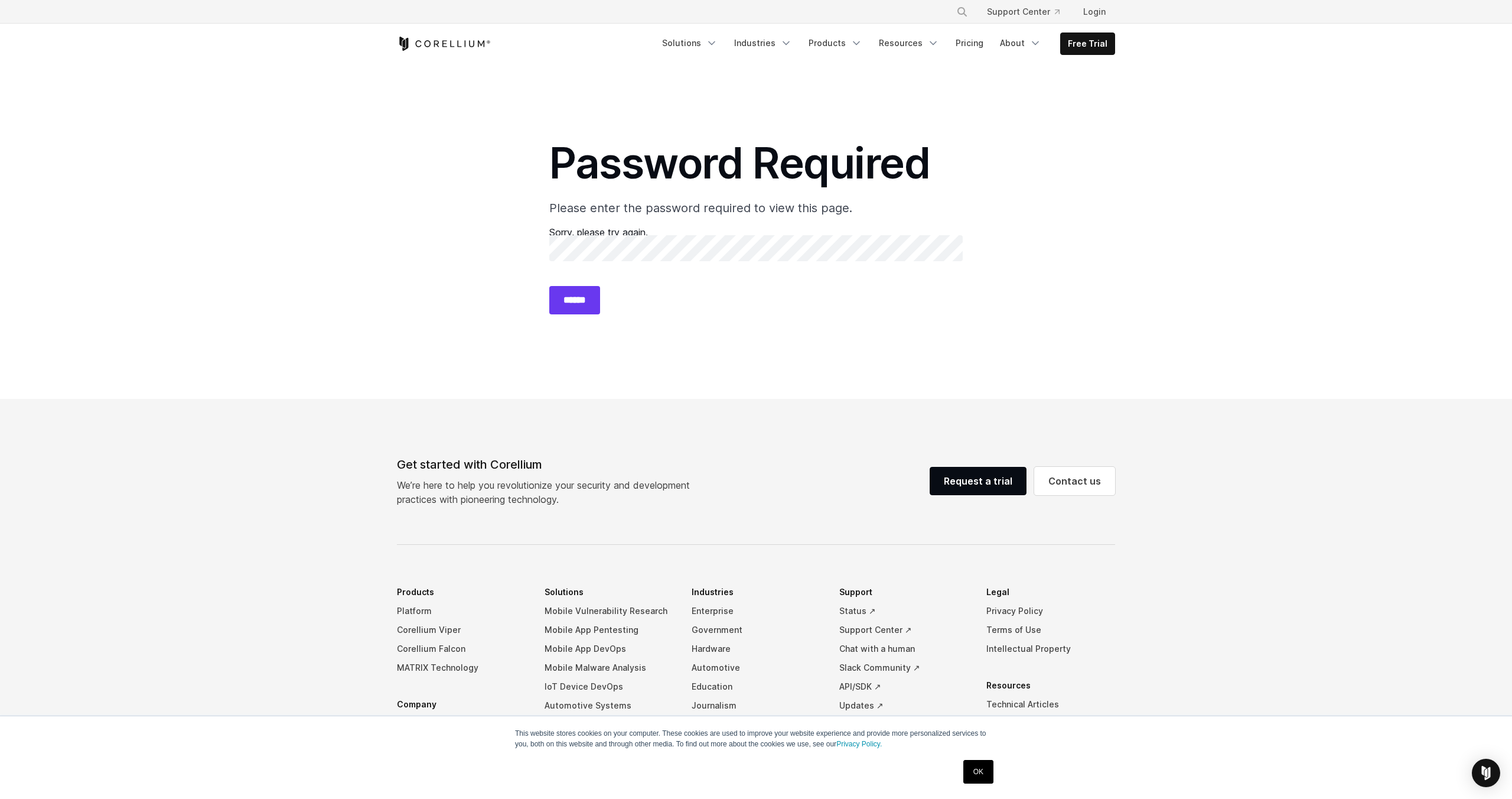
click at [794, 187] on h1 "Password Required" at bounding box center [756, 163] width 414 height 53
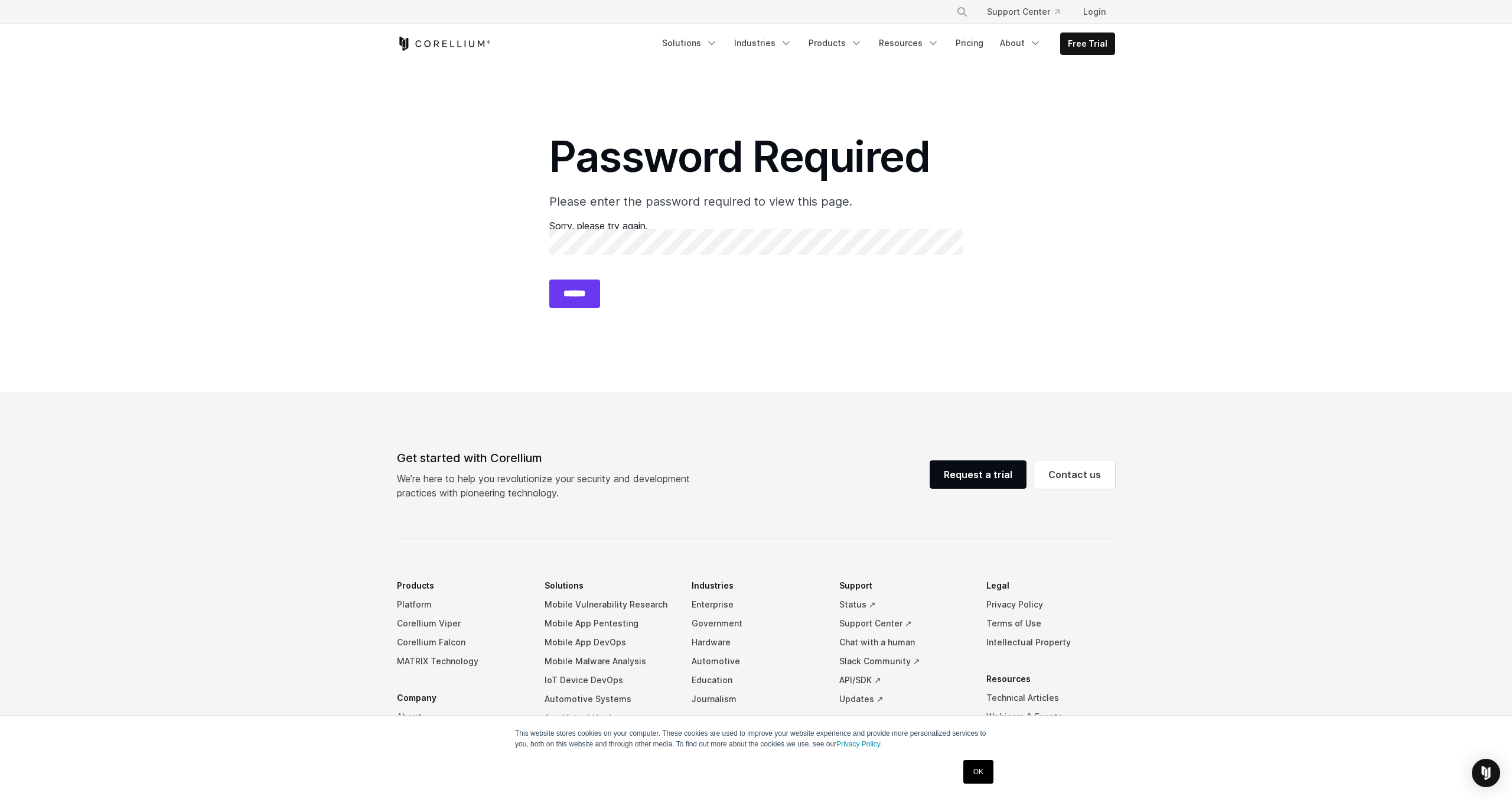
click at [934, 131] on h1 "Password Required" at bounding box center [756, 157] width 414 height 53
